Goal: Ask a question: Seek information or help from site administrators or community

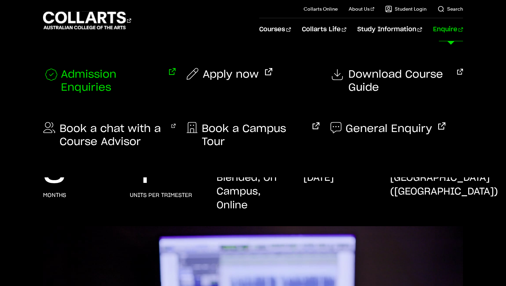
click at [138, 71] on span "Admission Enquiries" at bounding box center [112, 81] width 102 height 26
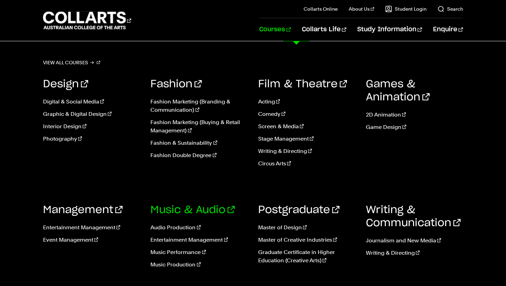
click at [179, 211] on link "Music & Audio" at bounding box center [192, 210] width 84 height 10
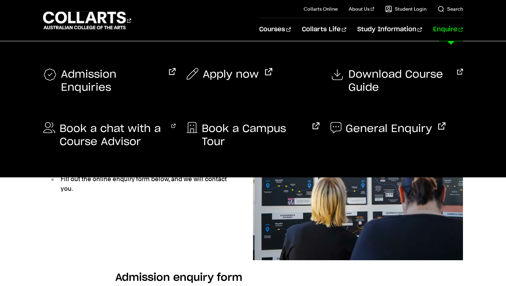
click at [391, 136] on div "General Enquiry" at bounding box center [396, 133] width 132 height 43
click at [391, 126] on span "General Enquiry" at bounding box center [388, 128] width 86 height 13
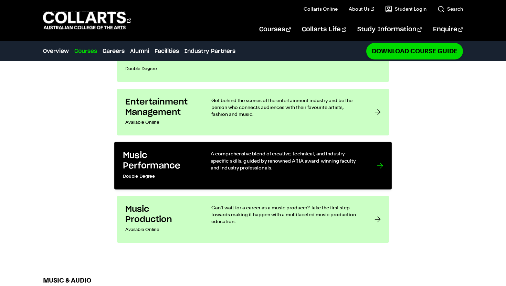
scroll to position [540, 0]
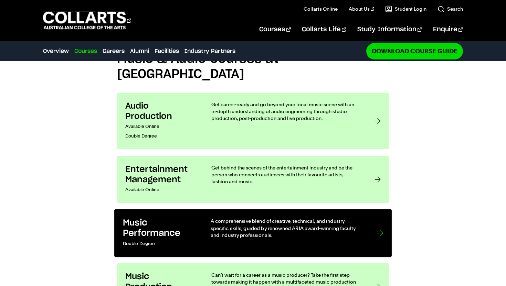
click at [186, 164] on h3 "Entertainment Management" at bounding box center [161, 174] width 72 height 21
